Goal: Complete application form

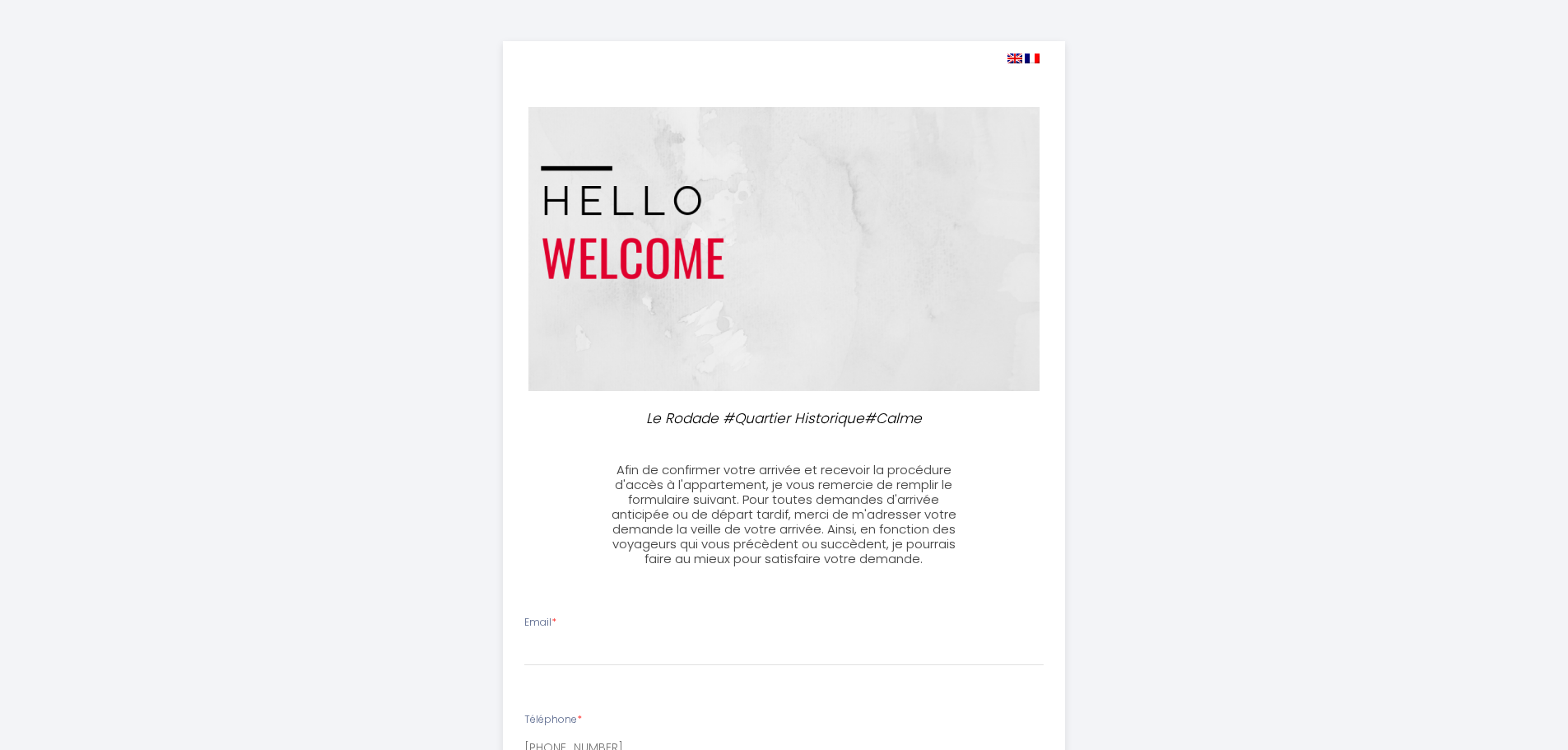
select select
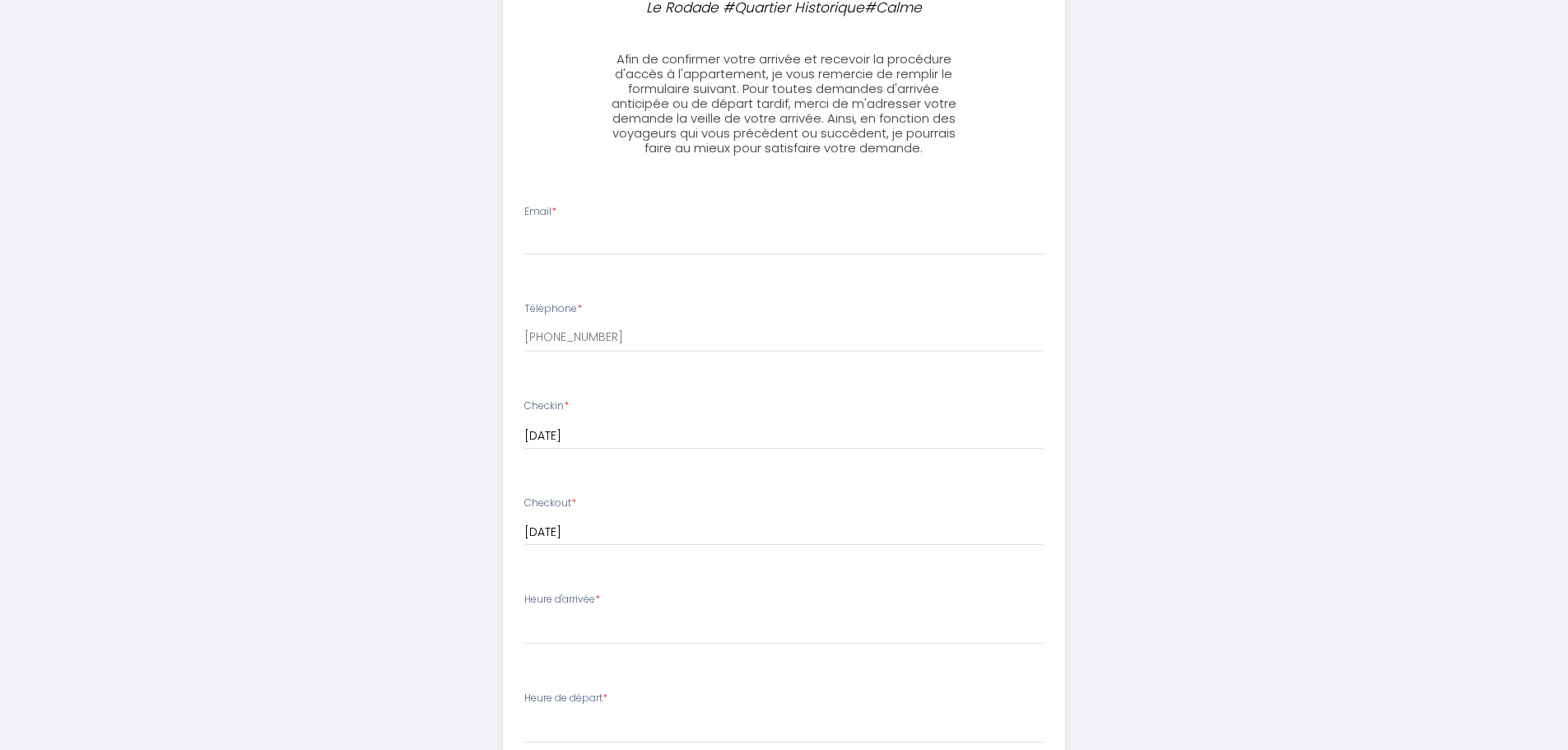
scroll to position [412, 0]
click at [584, 233] on input "Email *" at bounding box center [784, 239] width 520 height 30
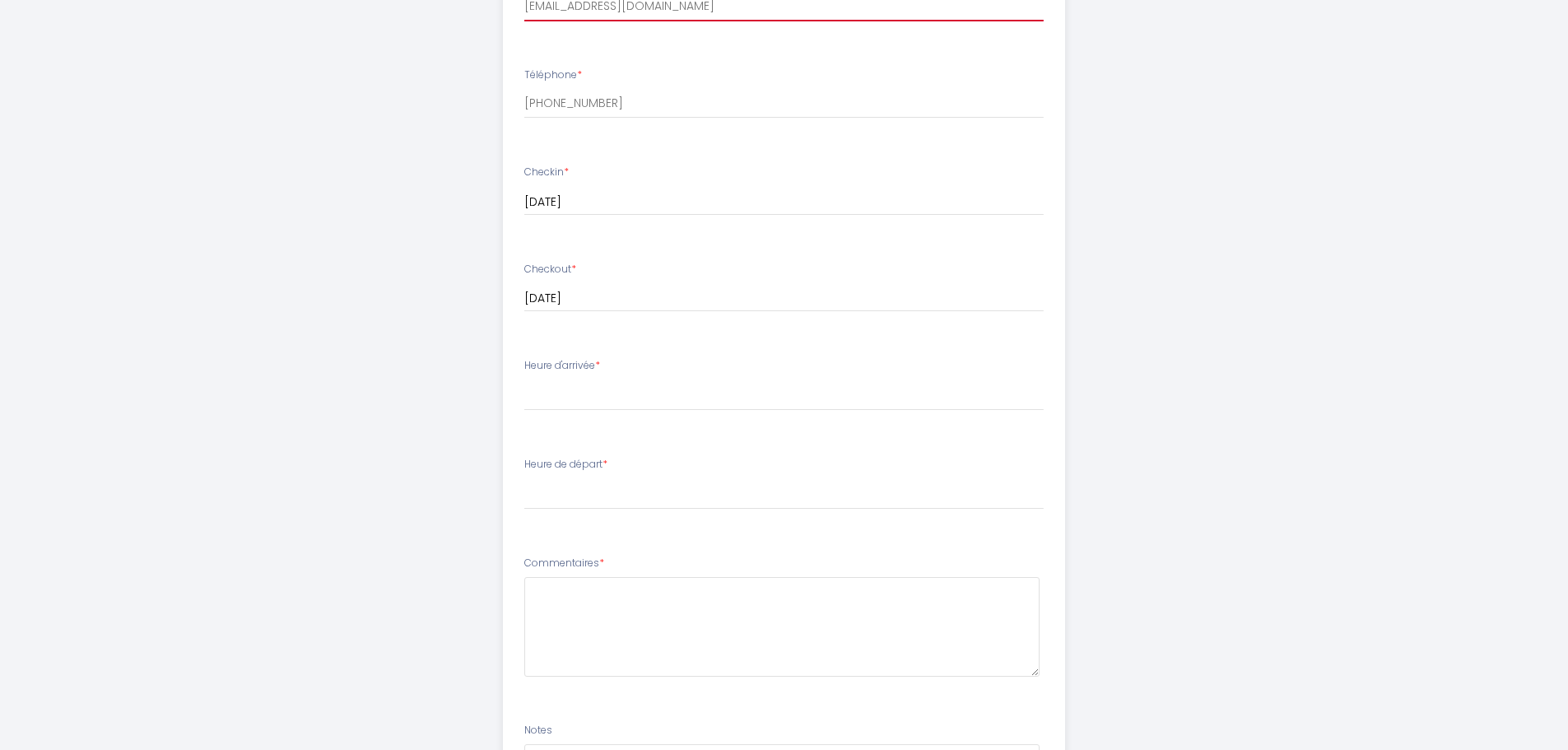
scroll to position [741, 0]
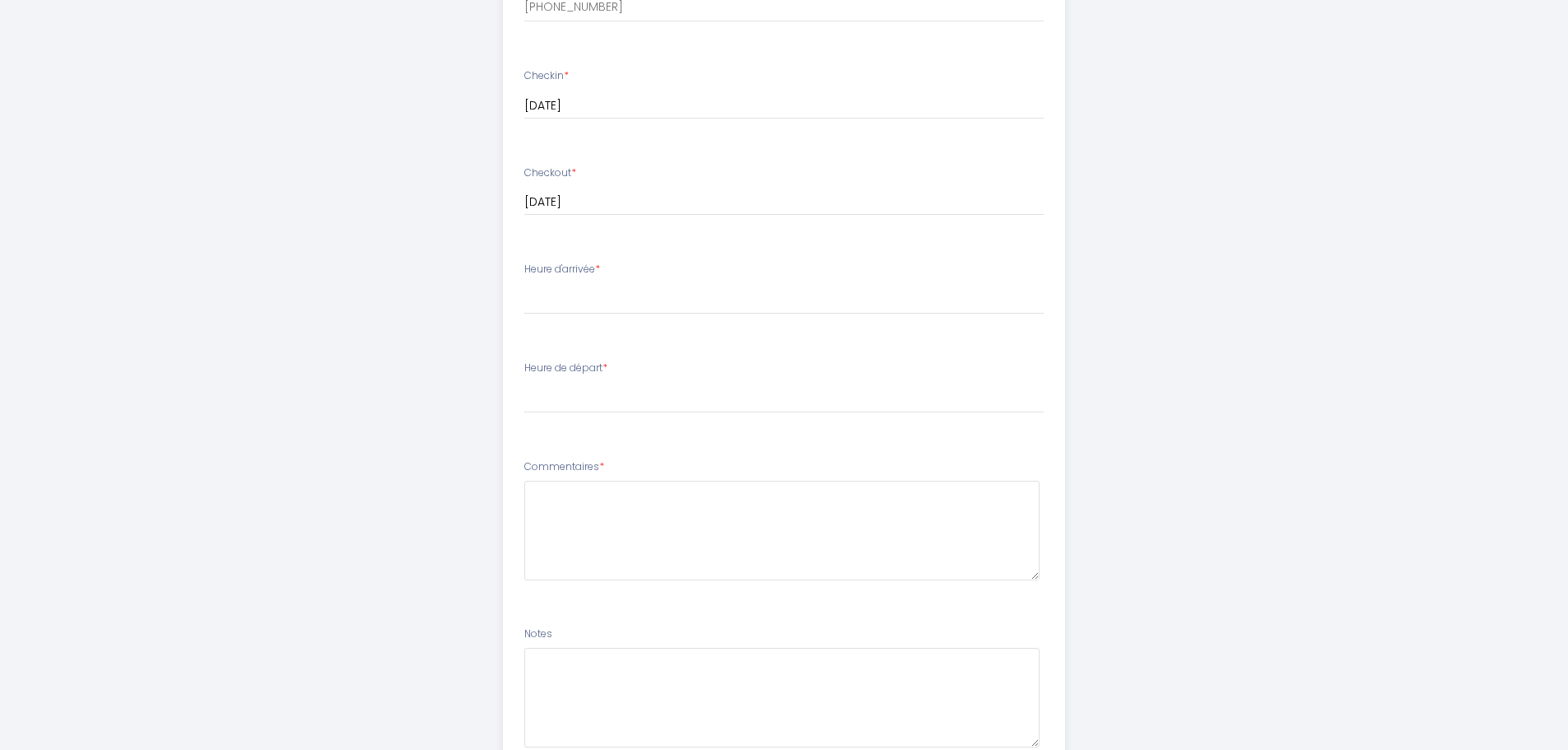
type input "[EMAIL_ADDRESS][DOMAIN_NAME]"
click at [602, 292] on select "17:00 17:30 18:00 18:30 19:00 19:30 20:00 20:30 21:00 21:30 22:00 22:30 23:00 2…" at bounding box center [784, 299] width 520 height 31
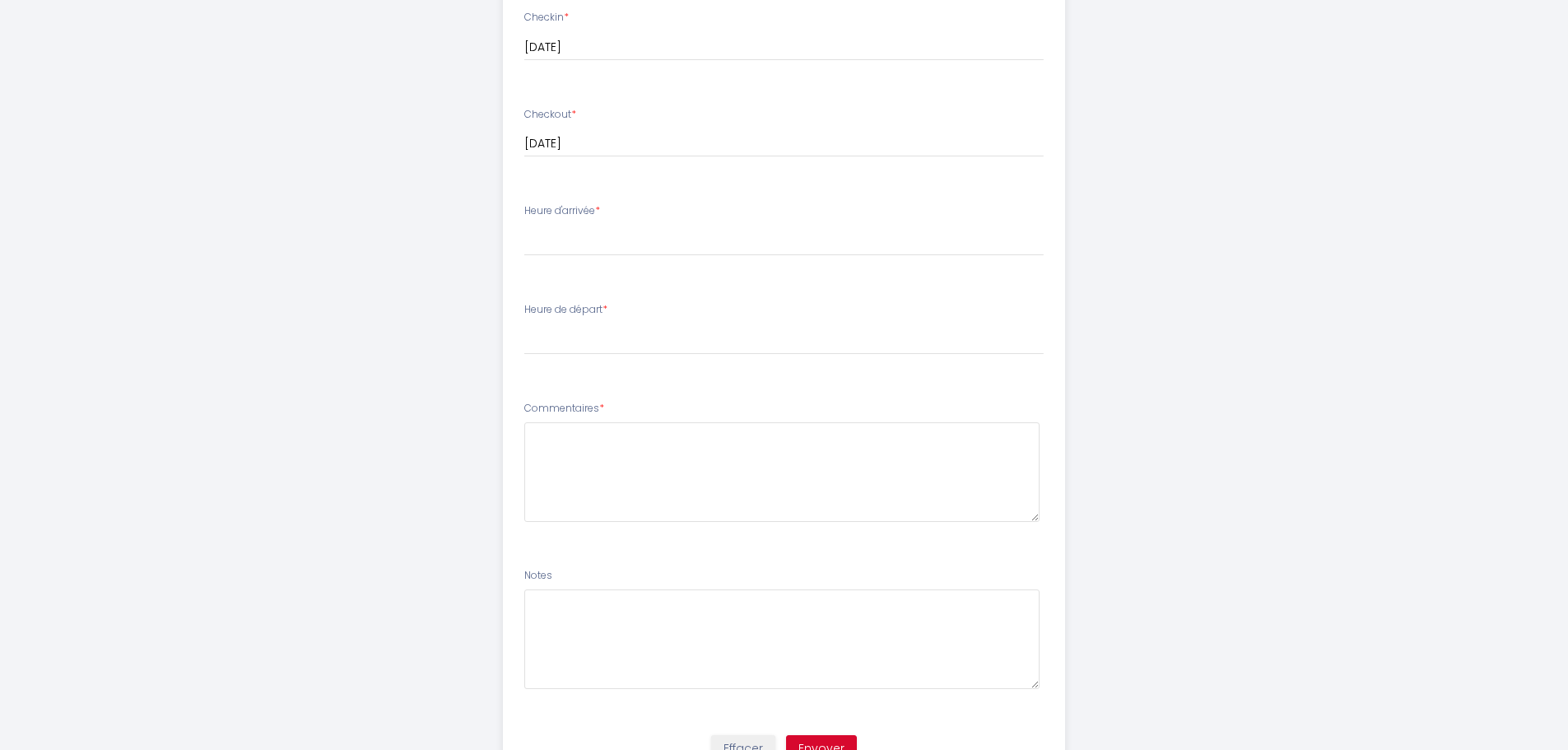
scroll to position [879, 0]
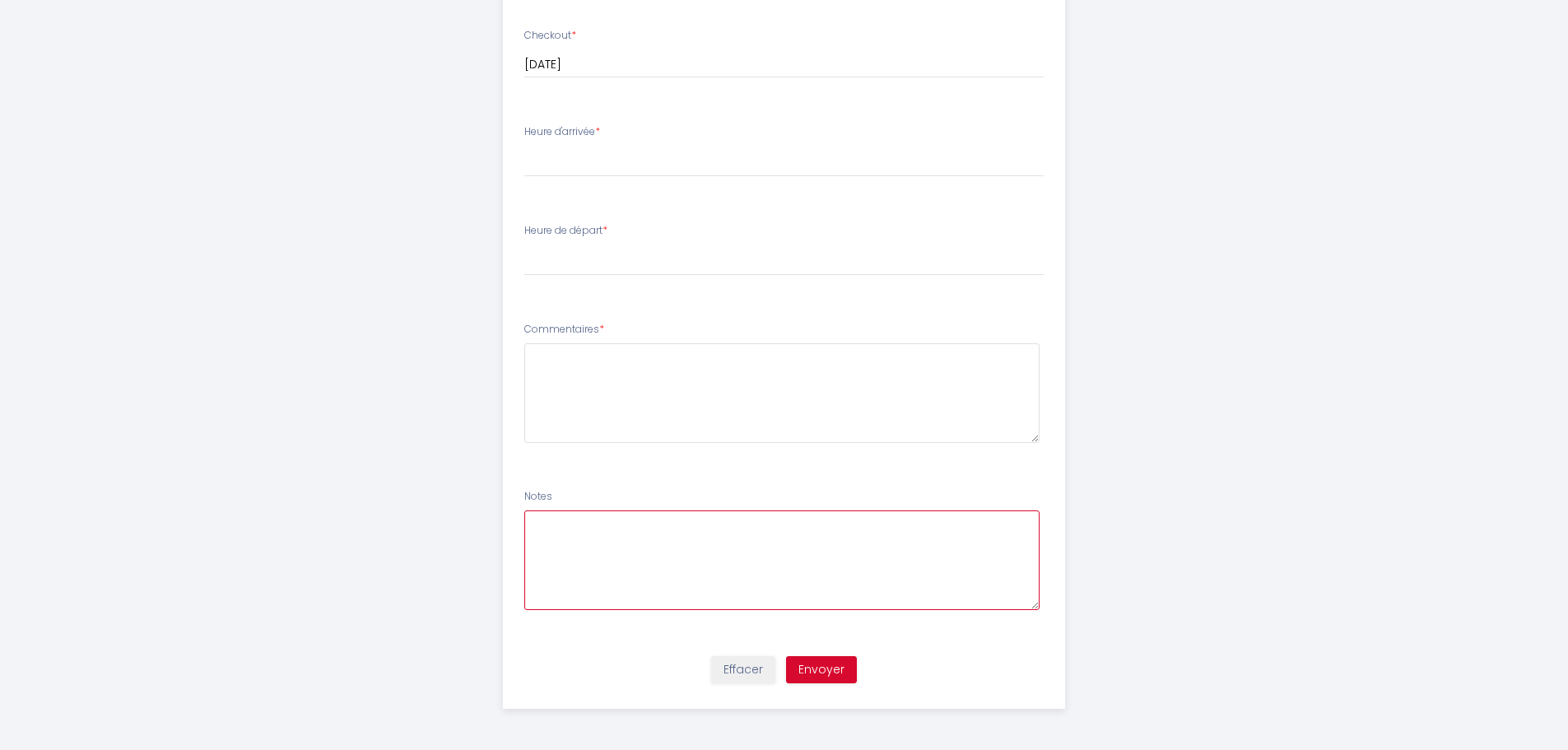
click at [703, 554] on textarea at bounding box center [782, 560] width 516 height 100
click at [627, 395] on textarea at bounding box center [782, 393] width 516 height 100
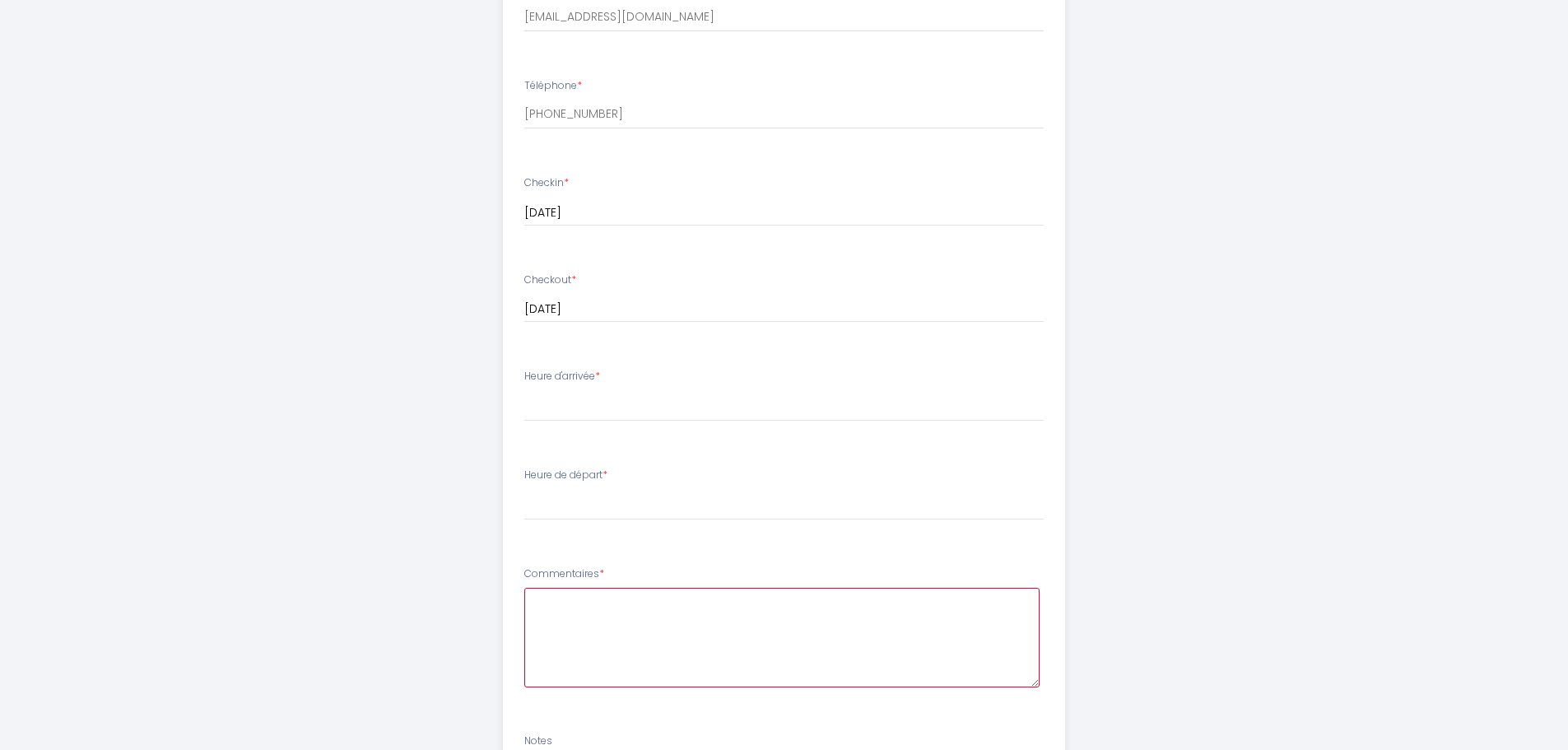
scroll to position [632, 0]
type textarea "Concernant l'heure d'arrivée et de départ, cela est approximatif"
click at [646, 417] on select "17:00 17:30 18:00 18:30 19:00 19:30 20:00 20:30 21:00 21:30 22:00 22:30 23:00 2…" at bounding box center [784, 408] width 520 height 31
click at [606, 406] on select "17:00 17:30 18:00 18:30 19:00 19:30 20:00 20:30 21:00 21:30 22:00 22:30 23:00 2…" at bounding box center [784, 408] width 520 height 31
select select "22:30"
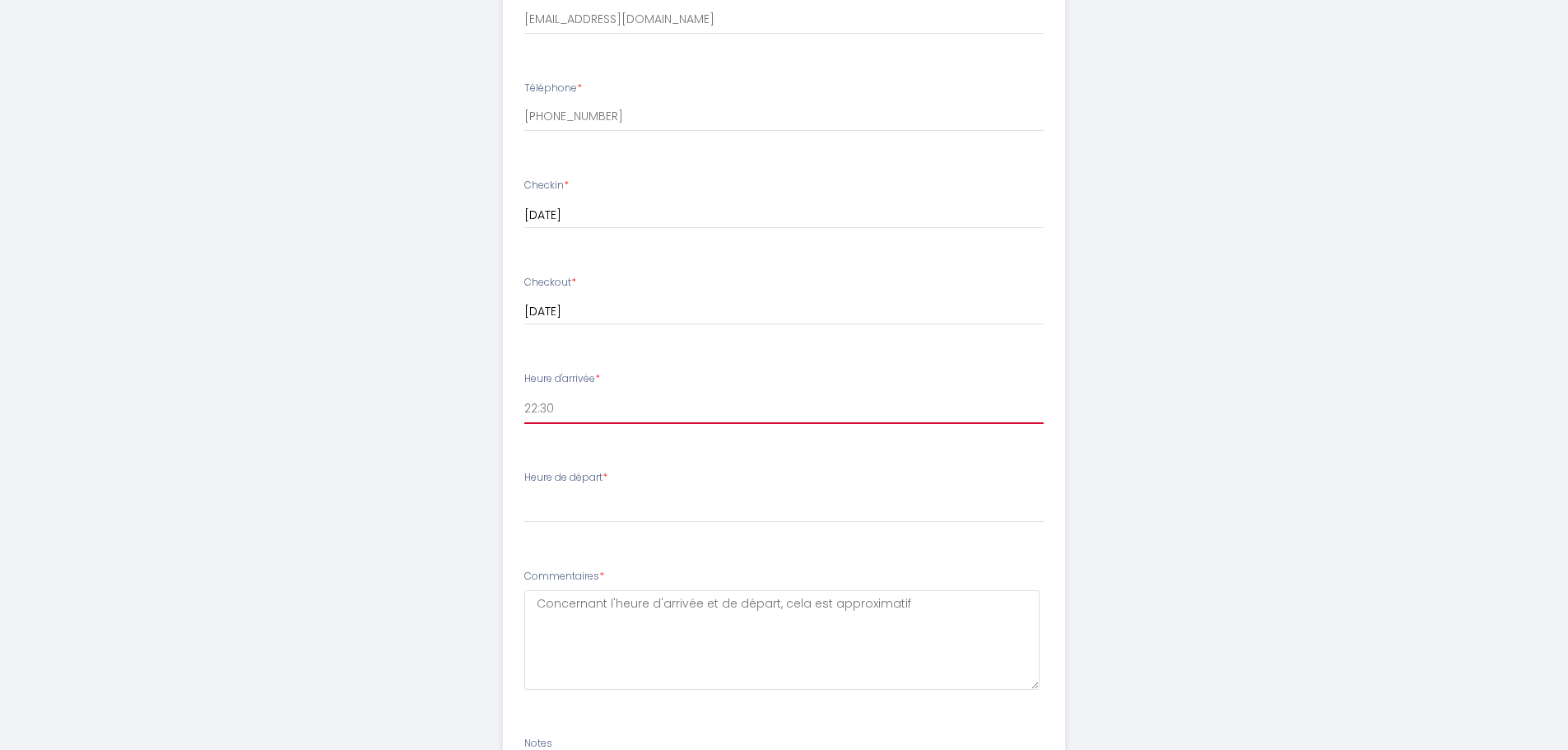
click at [525, 393] on select "17:00 17:30 18:00 18:30 19:00 19:30 20:00 20:30 21:00 21:30 22:00 22:30 23:00 2…" at bounding box center [784, 408] width 520 height 31
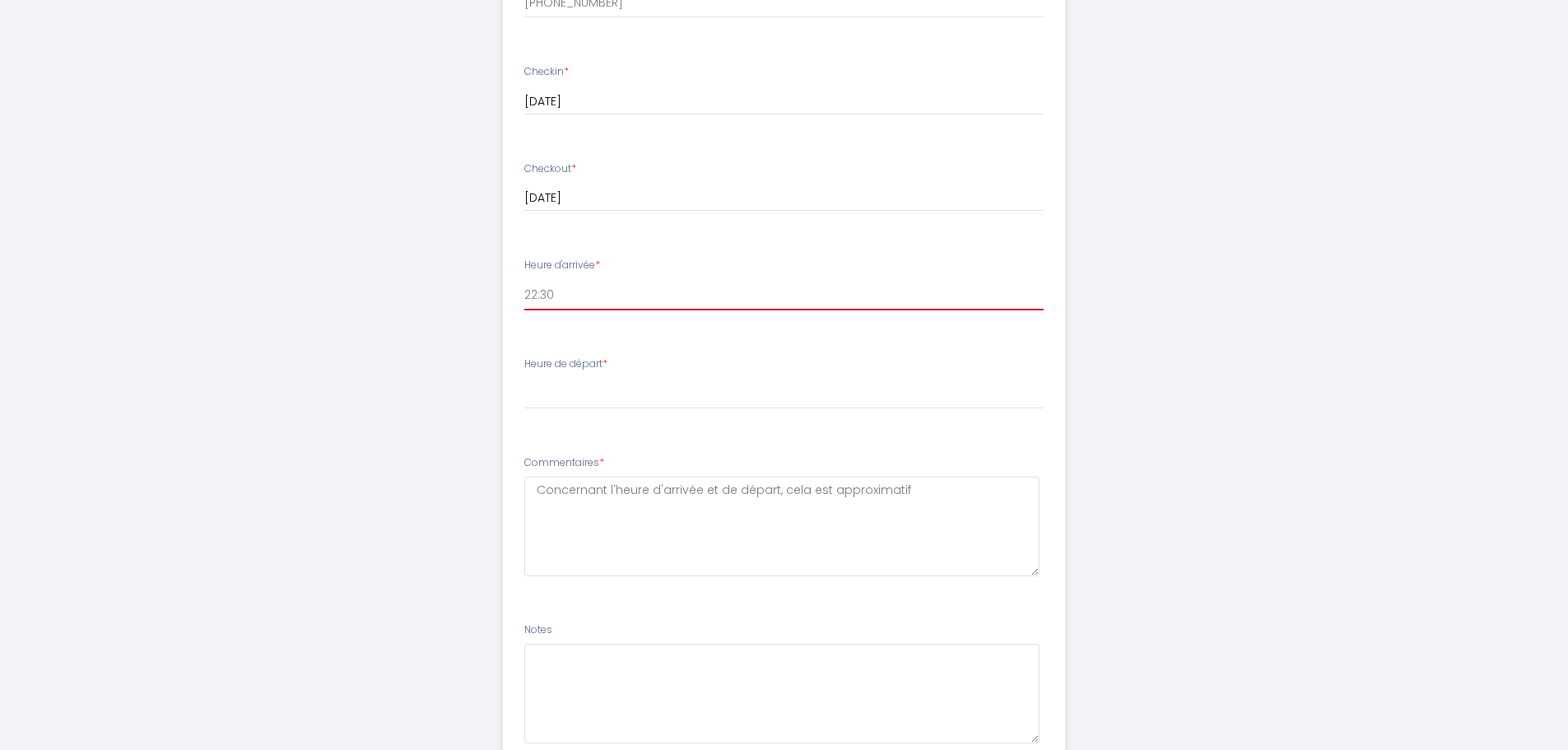
scroll to position [796, 0]
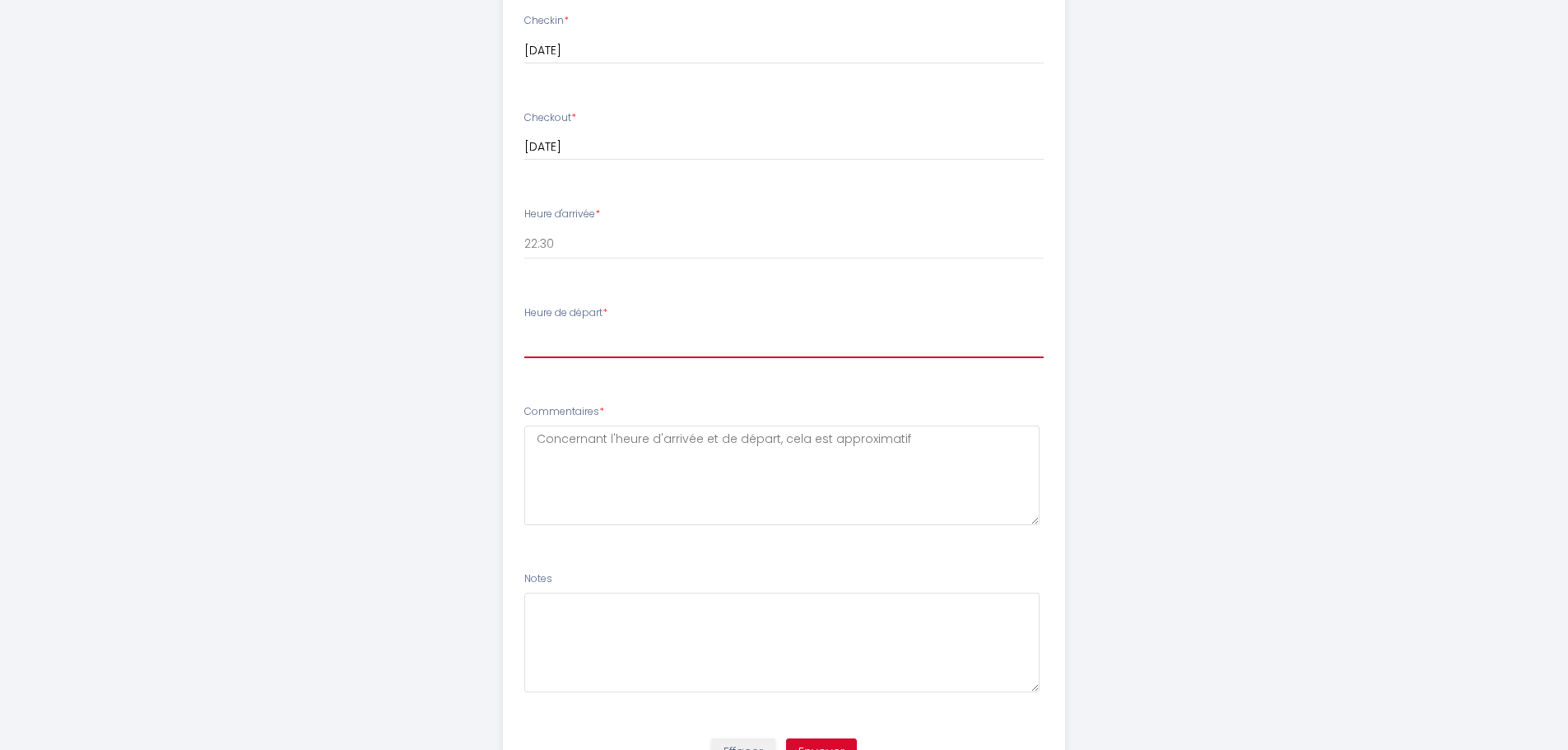
click at [571, 343] on select "00:00 00:30 01:00 01:30 02:00 02:30 03:00 03:30 04:00 04:30 05:00 05:30 06:00 0…" at bounding box center [784, 342] width 520 height 31
select select "08:00"
click at [525, 327] on select "00:00 00:30 01:00 01:30 02:00 02:30 03:00 03:30 04:00 04:30 05:00 05:30 06:00 0…" at bounding box center [784, 342] width 520 height 31
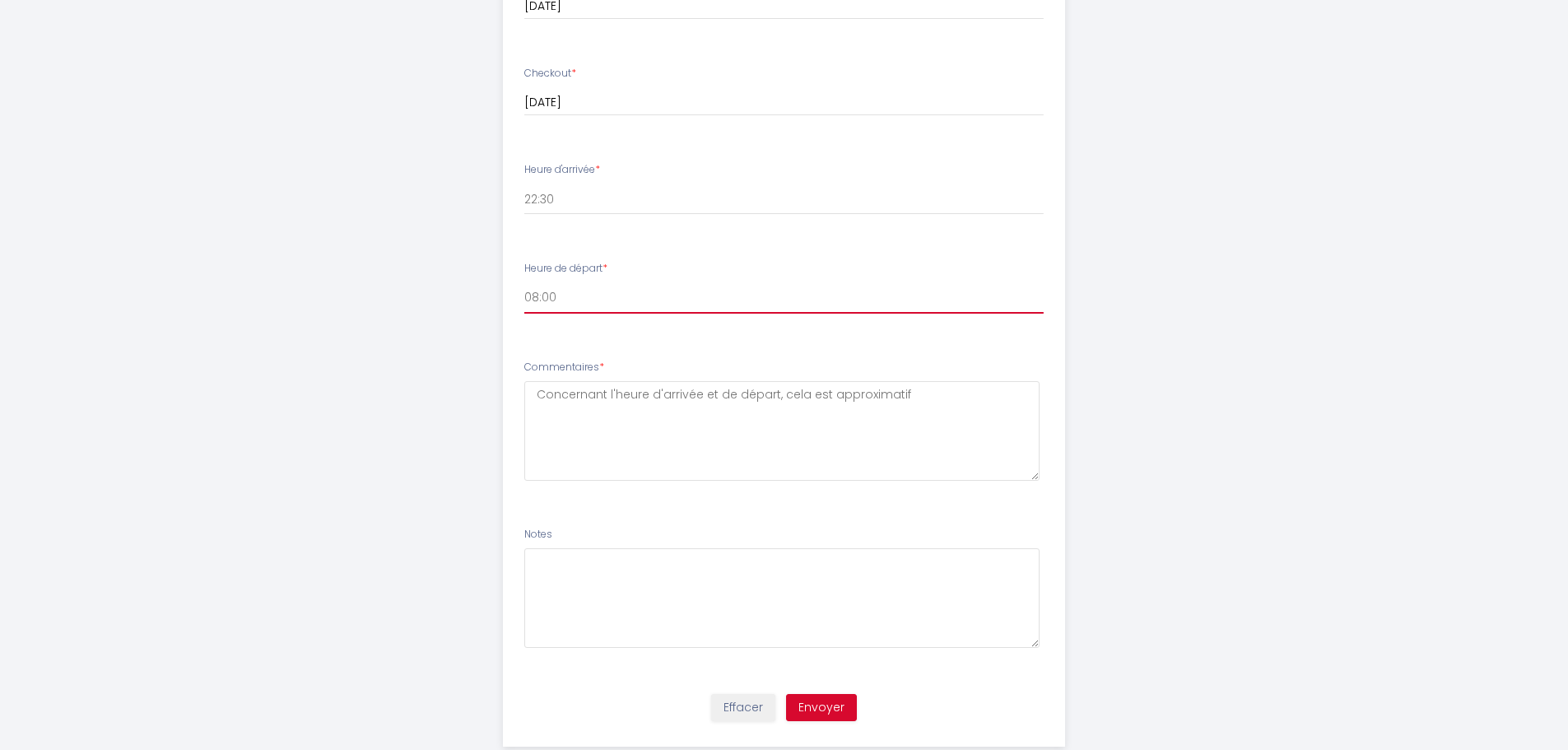
scroll to position [879, 0]
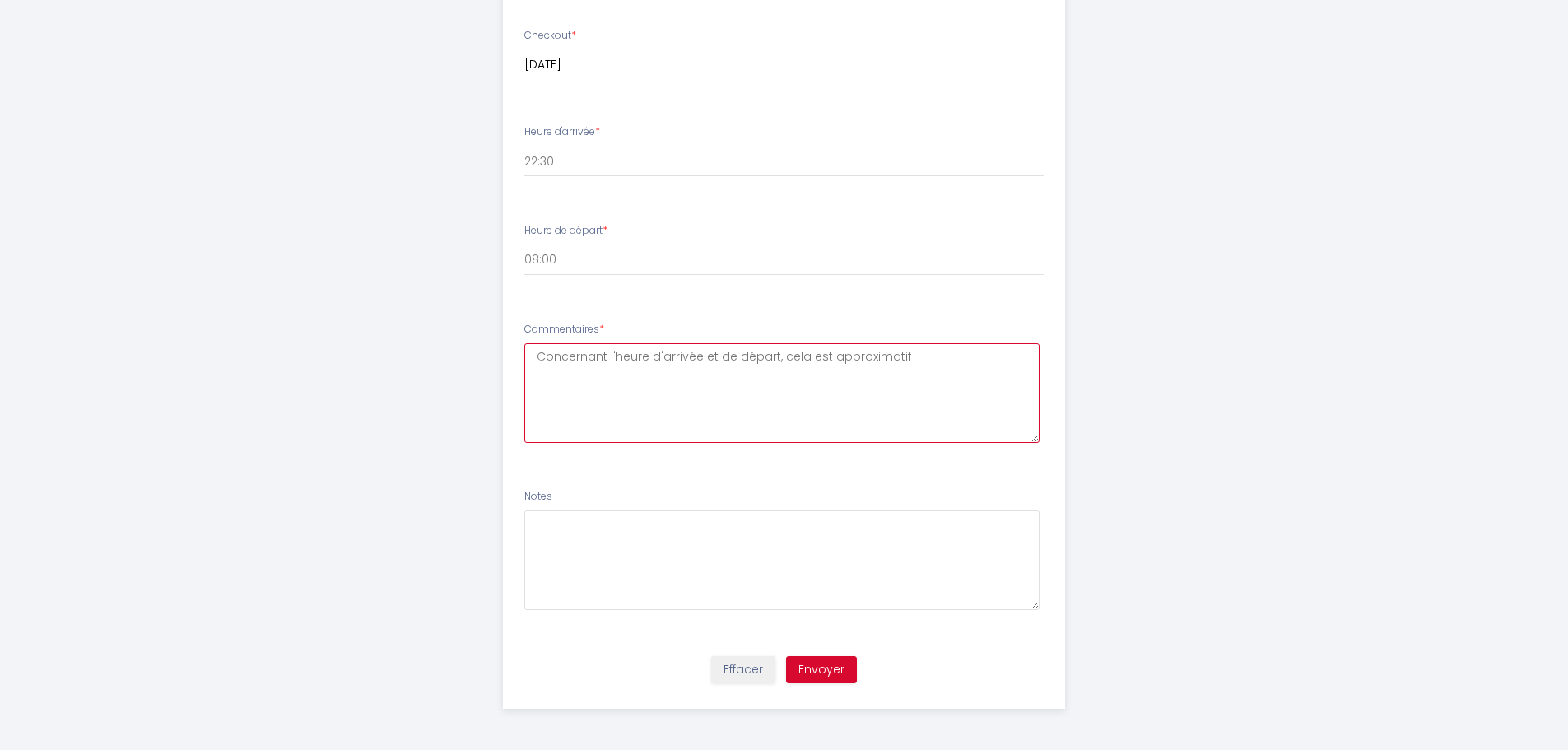
click at [911, 356] on textarea "Concernant l'heure d'arrivée et de départ, cela est approximatif" at bounding box center [782, 393] width 516 height 100
drag, startPoint x: 969, startPoint y: 356, endPoint x: 971, endPoint y: 370, distance: 14.1
click at [971, 370] on textarea "Concernant l'heure d'arrivée et de départ, cela est approximatif car ce sera ap…" at bounding box center [782, 393] width 516 height 100
drag, startPoint x: 932, startPoint y: 359, endPoint x: 944, endPoint y: 388, distance: 31.4
click at [944, 388] on textarea "Concernant l'heure d'arrivée et de départ, cela est approximatif car ce sera ap…" at bounding box center [782, 393] width 516 height 100
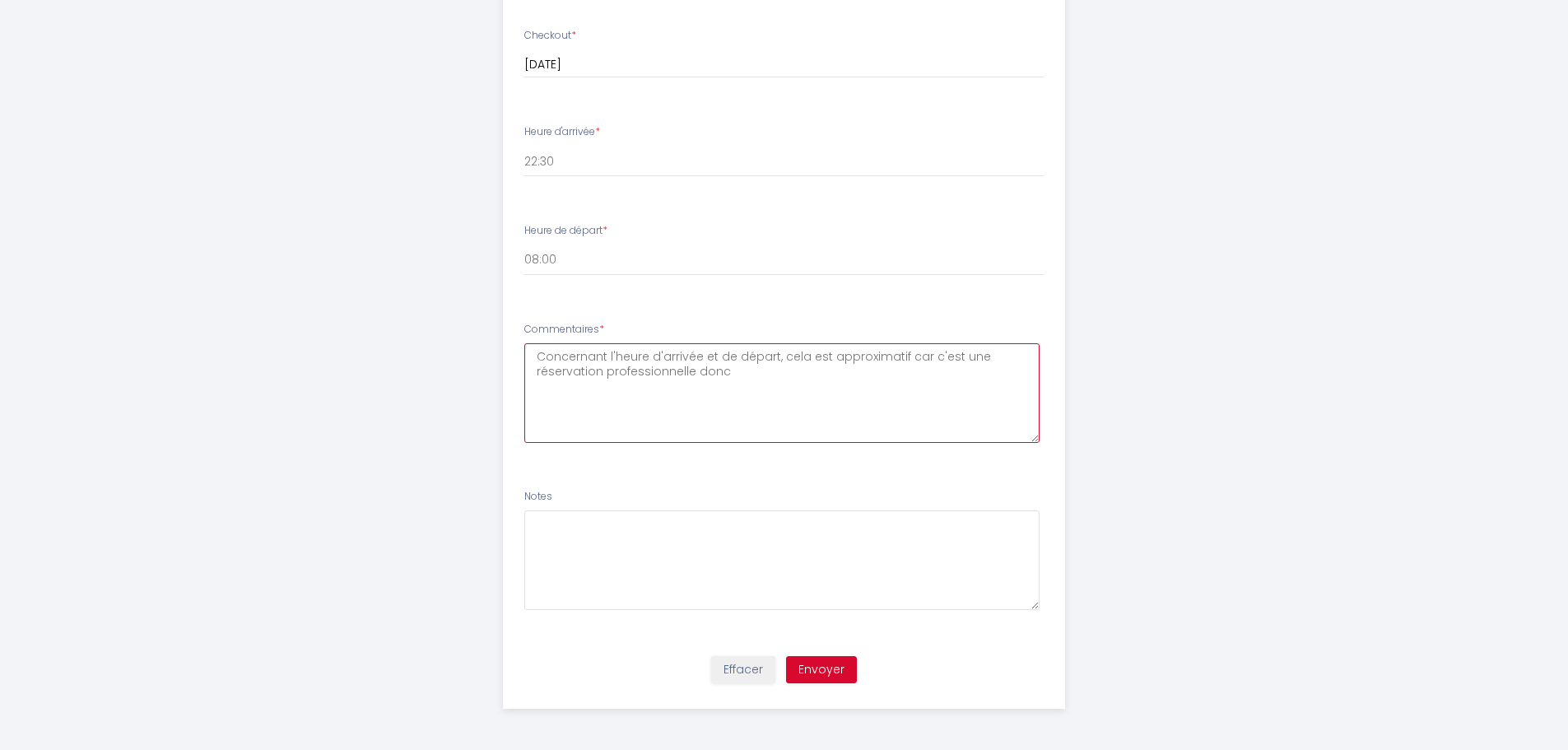
drag, startPoint x: 756, startPoint y: 377, endPoint x: 697, endPoint y: 374, distance: 59.1
click at [696, 374] on textarea "Concernant l'heure d'arrivée et de départ, cela est approximatif car c'est une …" at bounding box center [782, 393] width 516 height 100
type textarea "Concernant l'heure d'arrivée et de départ, cela est approximatif car c'est une …"
click at [823, 669] on button "Envoyer" at bounding box center [822, 670] width 71 height 28
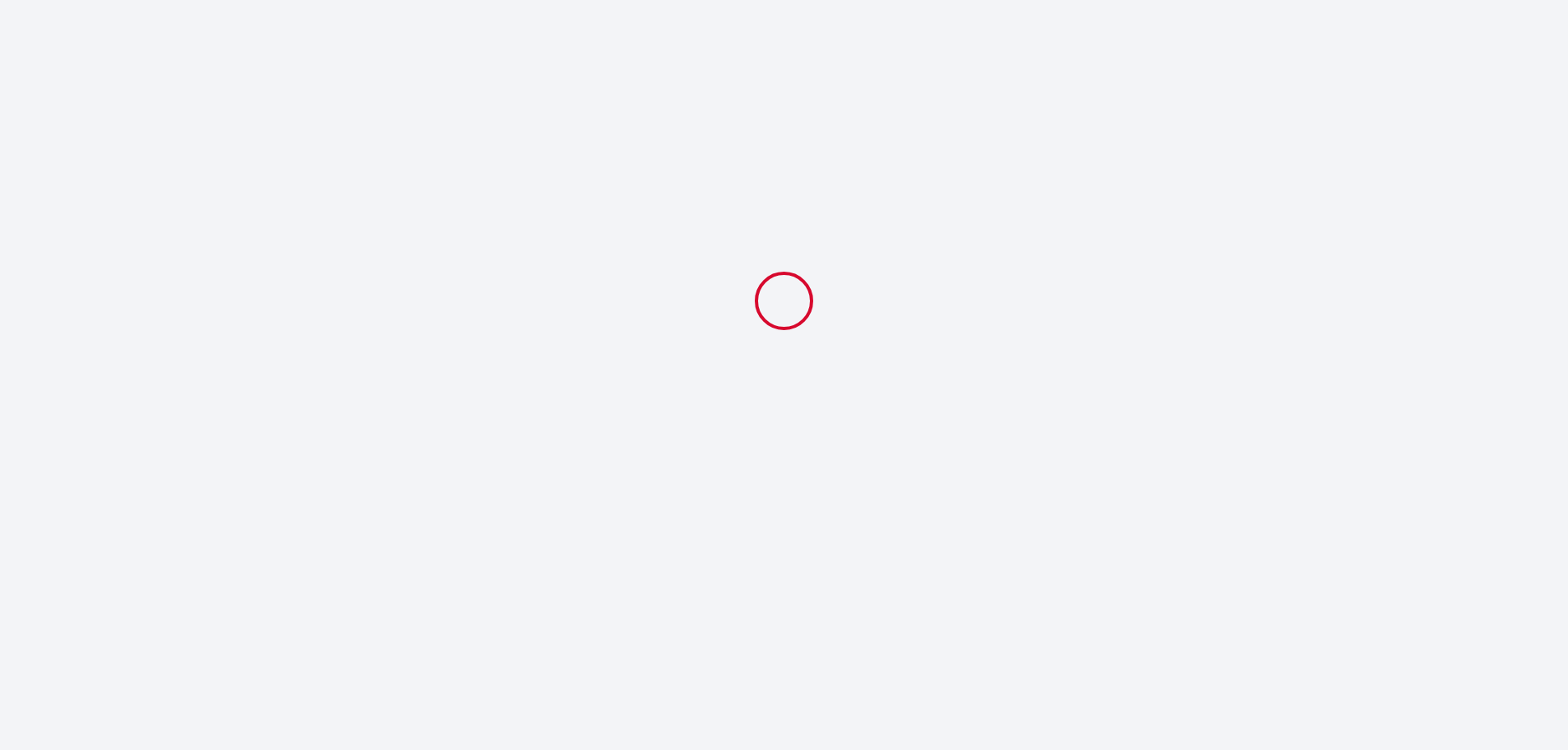
scroll to position [0, 0]
select select "22:30"
select select "08:00"
